Goal: Task Accomplishment & Management: Complete application form

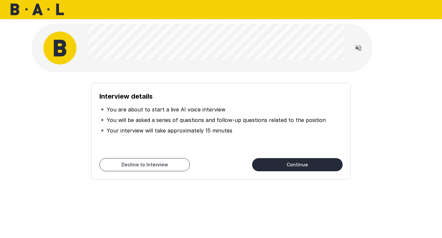
click at [285, 165] on button "Continue" at bounding box center [297, 164] width 90 height 13
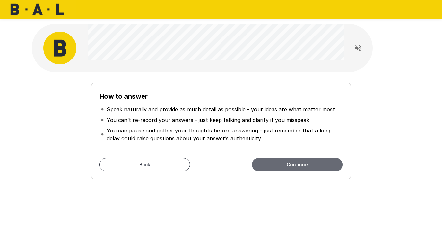
click at [307, 165] on button "Continue" at bounding box center [297, 164] width 90 height 13
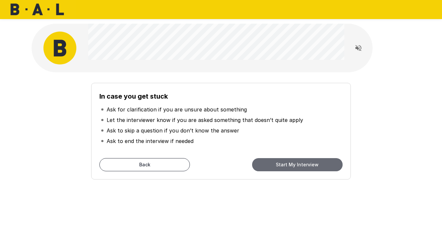
click at [307, 165] on button "Start My Interview" at bounding box center [297, 164] width 90 height 13
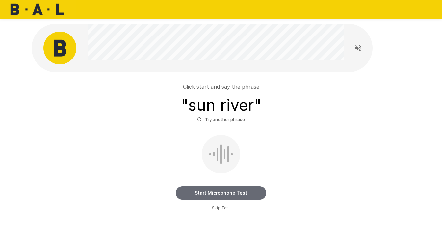
click at [220, 193] on button "Start Microphone Test" at bounding box center [221, 192] width 90 height 13
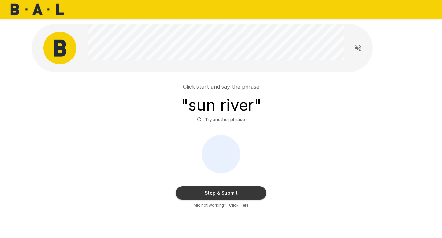
click at [220, 193] on button "Stop & Submit" at bounding box center [221, 192] width 90 height 13
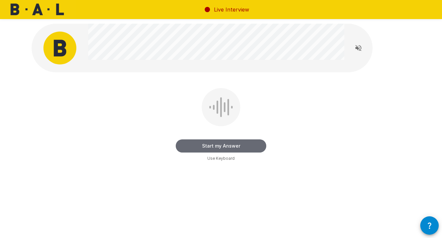
click at [227, 146] on button "Start my Answer" at bounding box center [221, 145] width 90 height 13
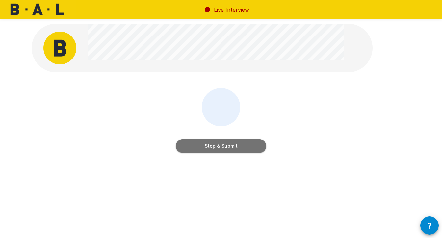
click at [227, 146] on button "Stop & Submit" at bounding box center [221, 145] width 90 height 13
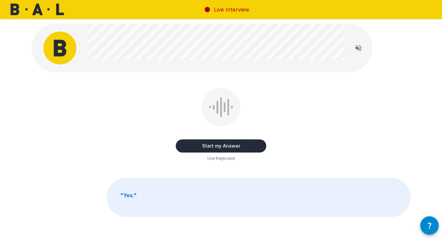
click at [198, 147] on button "Start my Answer" at bounding box center [221, 145] width 90 height 13
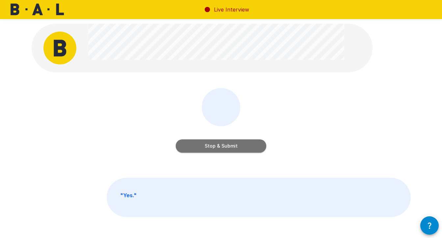
click at [215, 146] on button "Stop & Submit" at bounding box center [221, 145] width 90 height 13
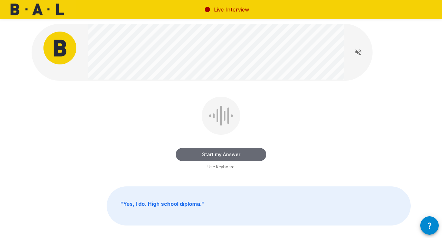
click at [218, 156] on button "Start my Answer" at bounding box center [221, 154] width 90 height 13
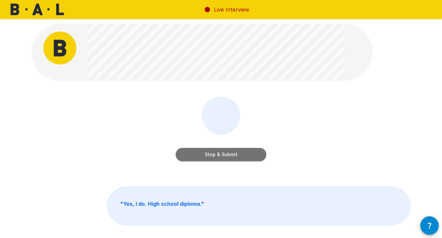
click at [218, 156] on button "Stop & Submit" at bounding box center [221, 154] width 90 height 13
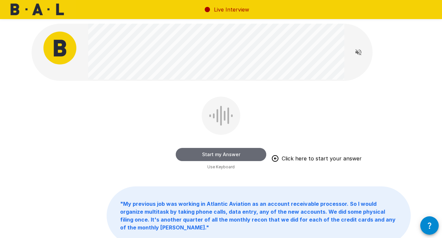
click at [218, 156] on button "Start my Answer" at bounding box center [221, 154] width 90 height 13
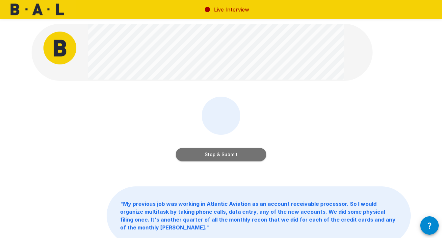
click at [218, 156] on button "Stop & Submit" at bounding box center [221, 154] width 90 height 13
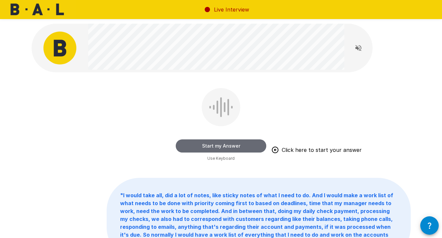
click at [232, 148] on button "Start my Answer" at bounding box center [221, 145] width 90 height 13
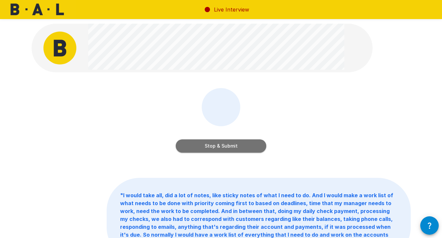
click at [215, 147] on button "Stop & Submit" at bounding box center [221, 145] width 90 height 13
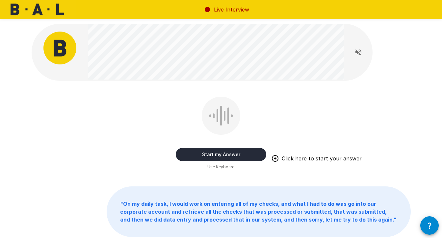
click at [232, 153] on button "Start my Answer" at bounding box center [221, 154] width 90 height 13
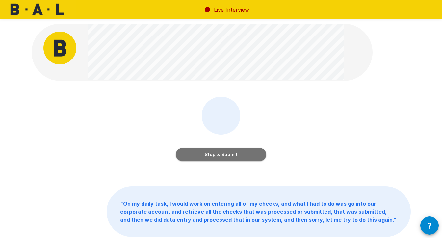
click at [232, 153] on button "Stop & Submit" at bounding box center [221, 154] width 90 height 13
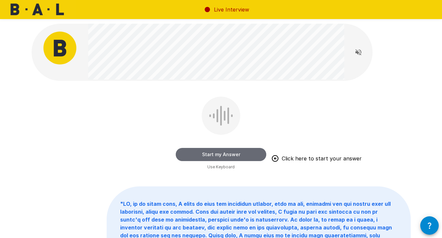
click at [228, 153] on button "Start my Answer" at bounding box center [221, 154] width 90 height 13
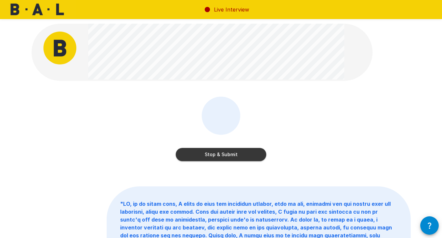
click at [227, 142] on div "Stop & Submit" at bounding box center [221, 148] width 90 height 26
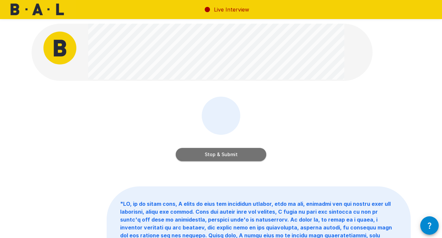
click at [230, 156] on button "Stop & Submit" at bounding box center [221, 154] width 90 height 13
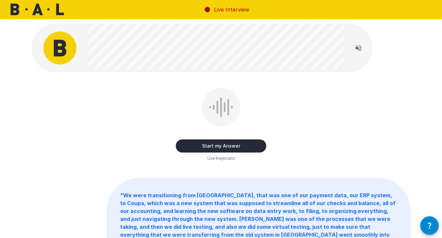
click at [231, 153] on div "Start my Answer Use Keyboard" at bounding box center [221, 125] width 90 height 74
click at [230, 150] on button "Start my Answer" at bounding box center [221, 145] width 90 height 13
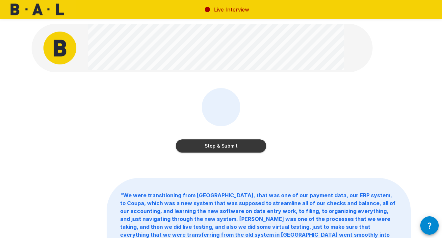
click at [230, 150] on button "Stop & Submit" at bounding box center [221, 145] width 90 height 13
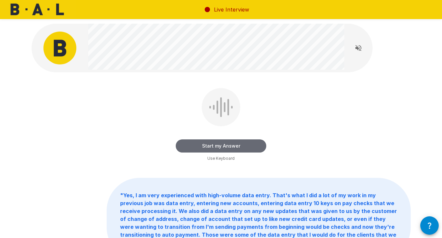
click at [231, 147] on button "Start my Answer" at bounding box center [221, 145] width 90 height 13
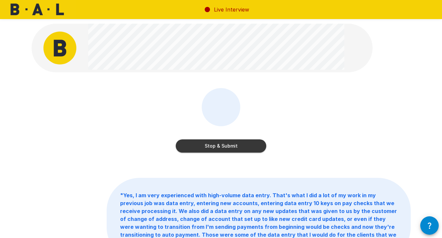
click at [231, 147] on button "Stop & Submit" at bounding box center [221, 145] width 90 height 13
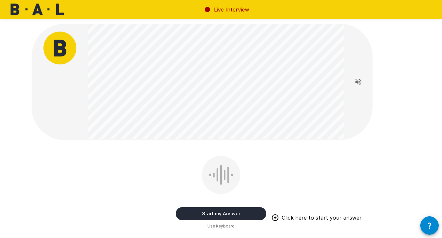
click at [235, 217] on button "Start my Answer" at bounding box center [221, 213] width 90 height 13
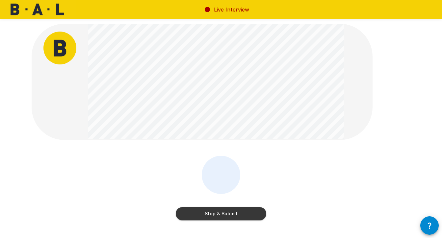
click at [235, 217] on button "Stop & Submit" at bounding box center [221, 213] width 90 height 13
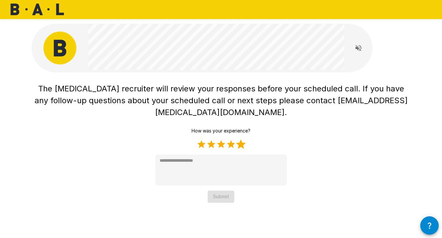
click at [241, 139] on label "5 Stars" at bounding box center [241, 144] width 10 height 10
type textarea "*"
click at [229, 191] on button "Submit" at bounding box center [220, 197] width 27 height 12
